Goal: Task Accomplishment & Management: Use online tool/utility

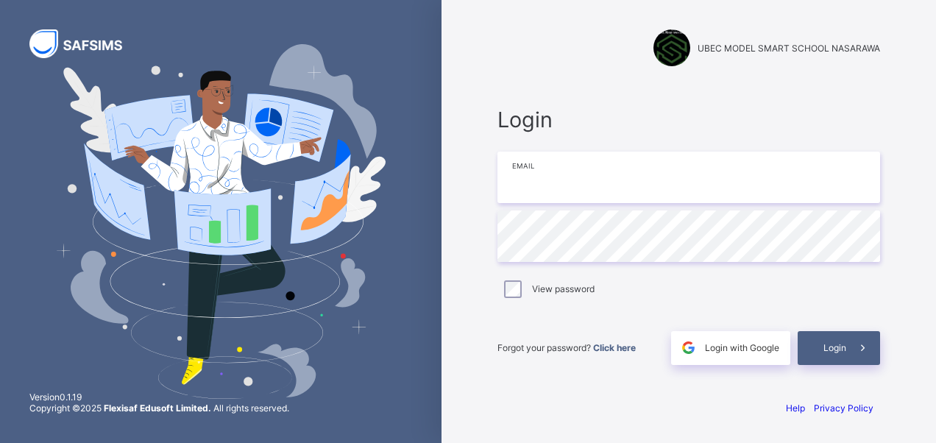
type input "**********"
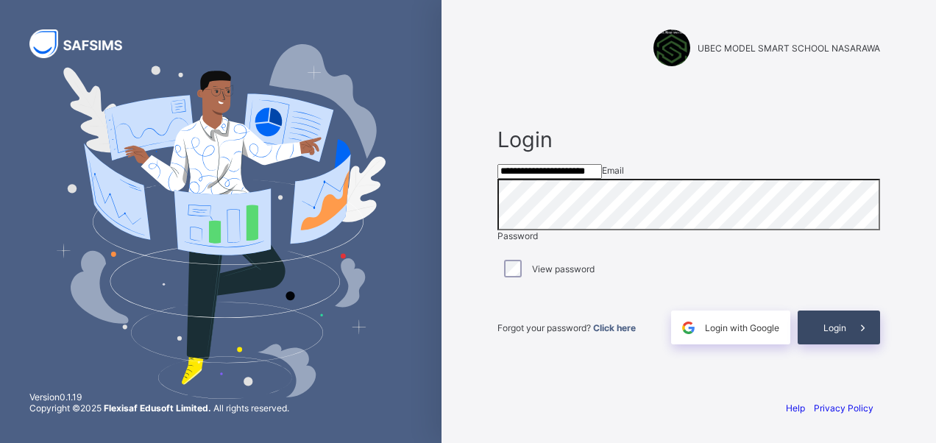
click at [825, 334] on span "Login" at bounding box center [835, 327] width 23 height 11
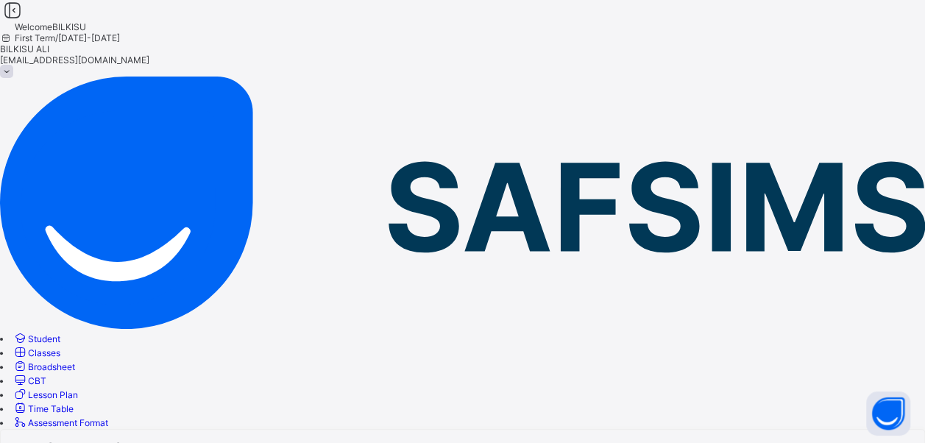
click at [60, 347] on span "Classes" at bounding box center [44, 352] width 32 height 11
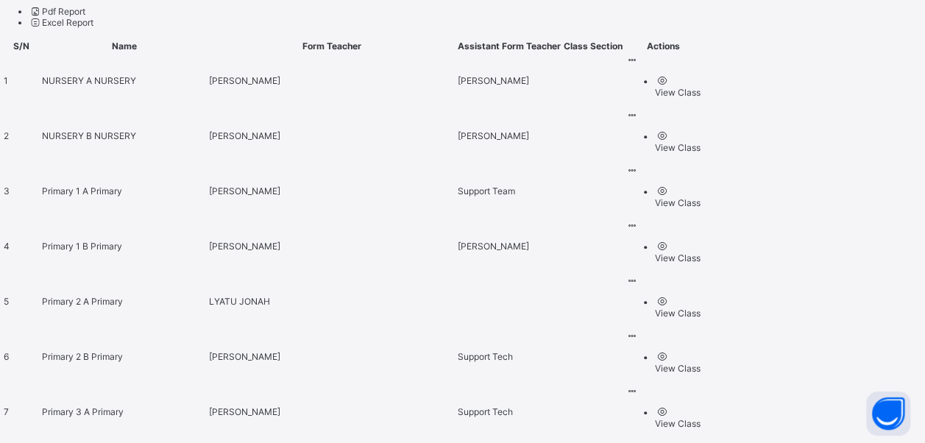
scroll to position [545, 0]
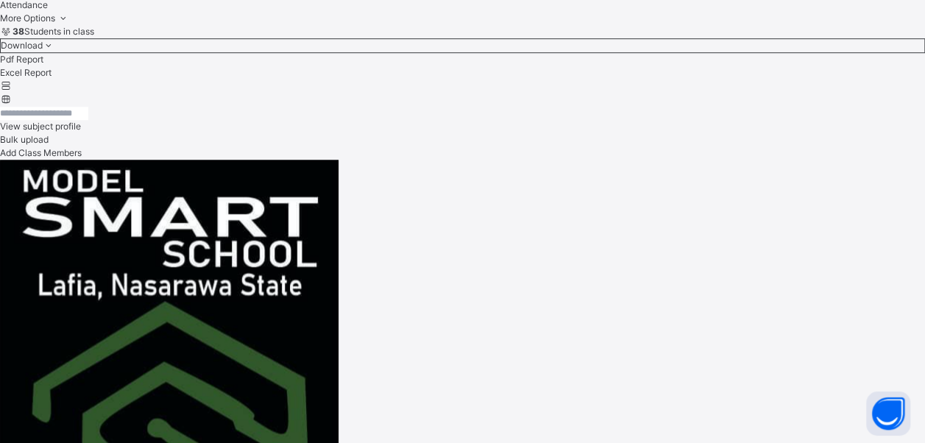
scroll to position [583, 0]
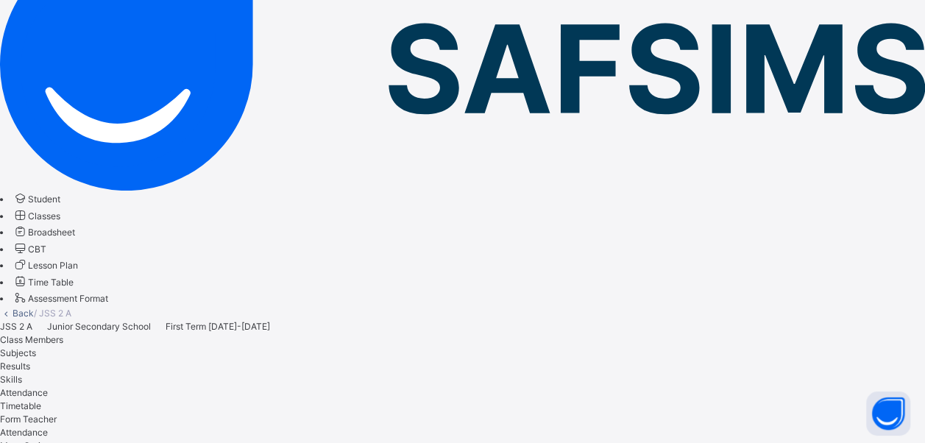
scroll to position [24, 0]
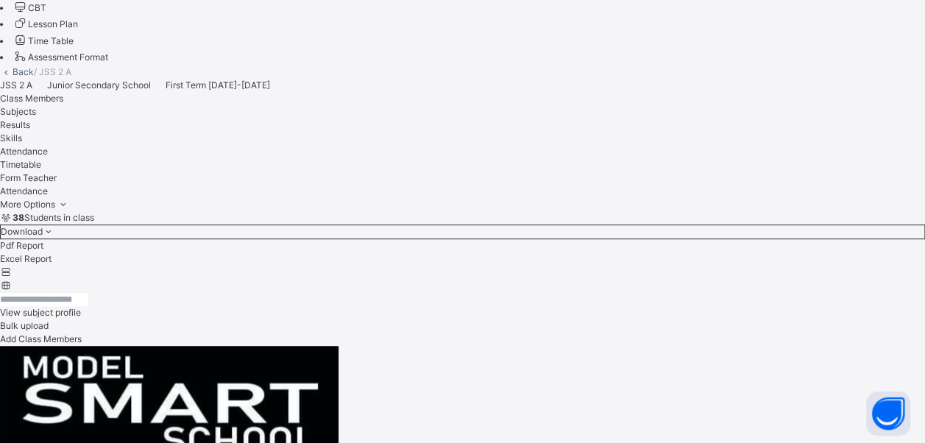
scroll to position [524, 0]
